Goal: Find specific page/section: Find specific page/section

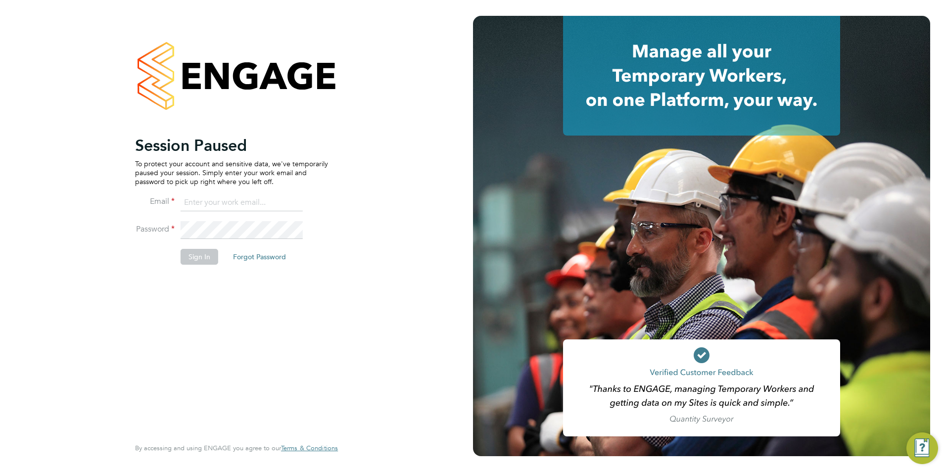
type input "[EMAIL_ADDRESS][DOMAIN_NAME]"
click at [195, 252] on button "Sign In" at bounding box center [200, 257] width 38 height 16
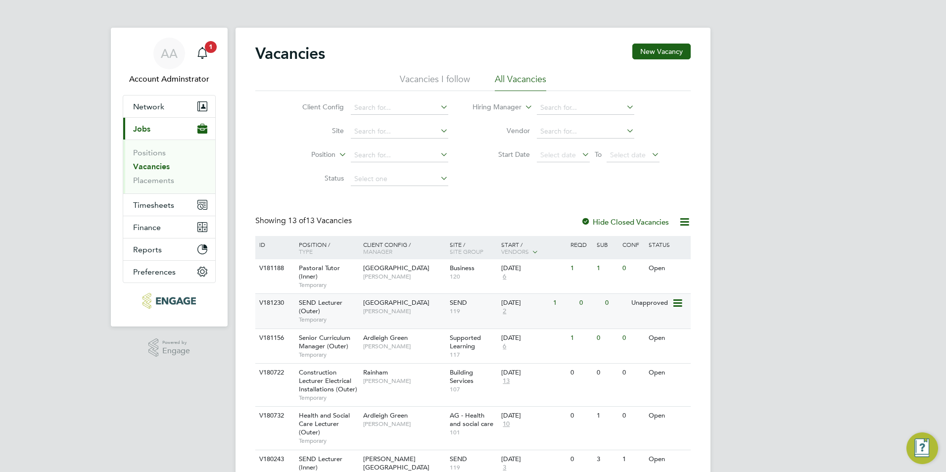
click at [309, 305] on span "SEND Lecturer (Outer)" at bounding box center [321, 306] width 44 height 17
click at [210, 59] on div "Main navigation" at bounding box center [202, 54] width 20 height 20
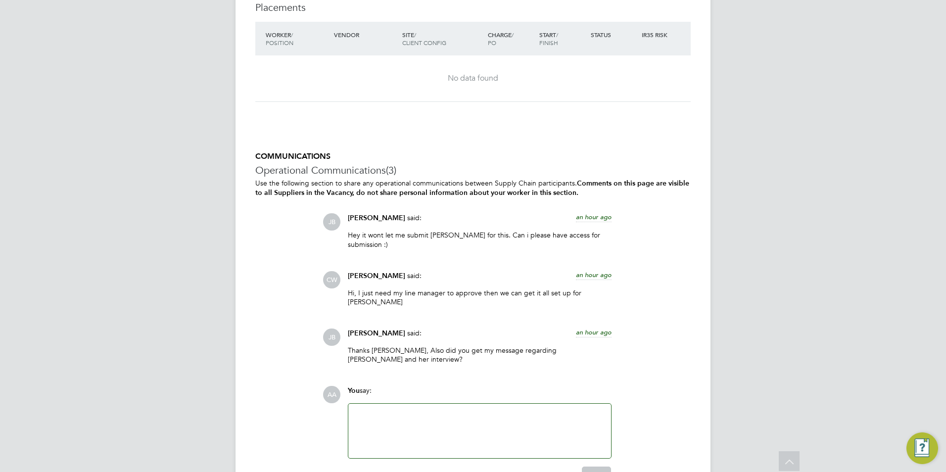
scroll to position [1916, 0]
